Goal: Check status: Check status

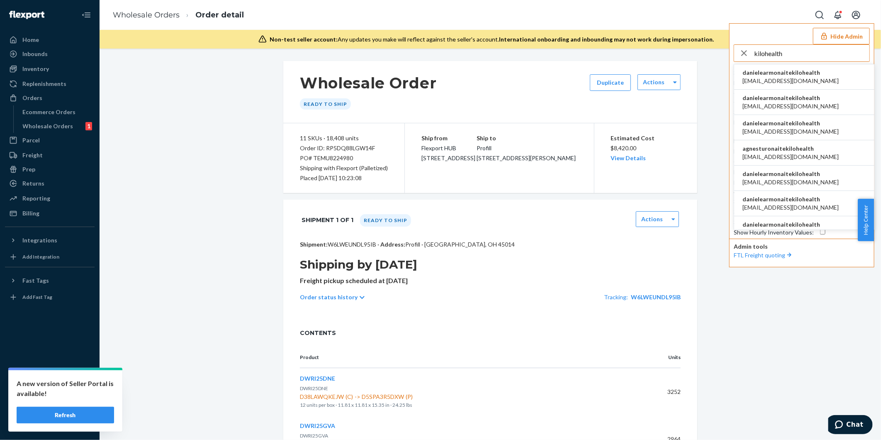
type input "kilohealth"
click at [789, 77] on span "ac.enriquez98@gmail.com" at bounding box center [791, 81] width 96 height 8
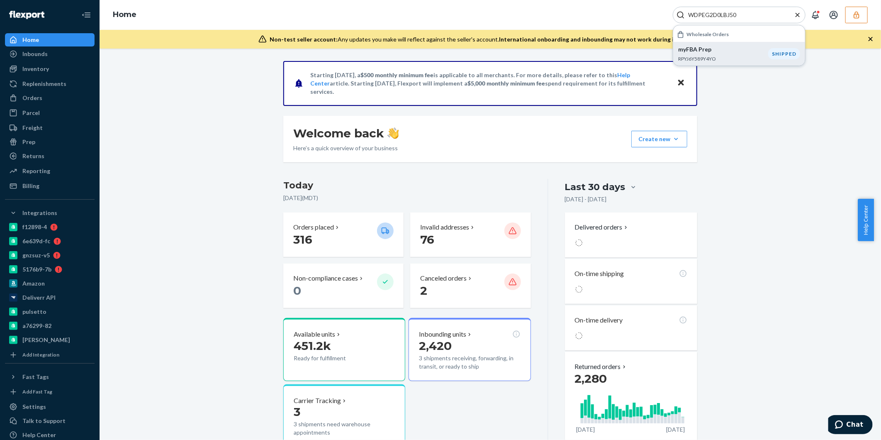
type input "WDPEG2D0LBJ50"
click at [736, 54] on div "myFBA Prep RPYJ6Y589Y4YO" at bounding box center [723, 53] width 90 height 17
